Goal: Task Accomplishment & Management: Manage account settings

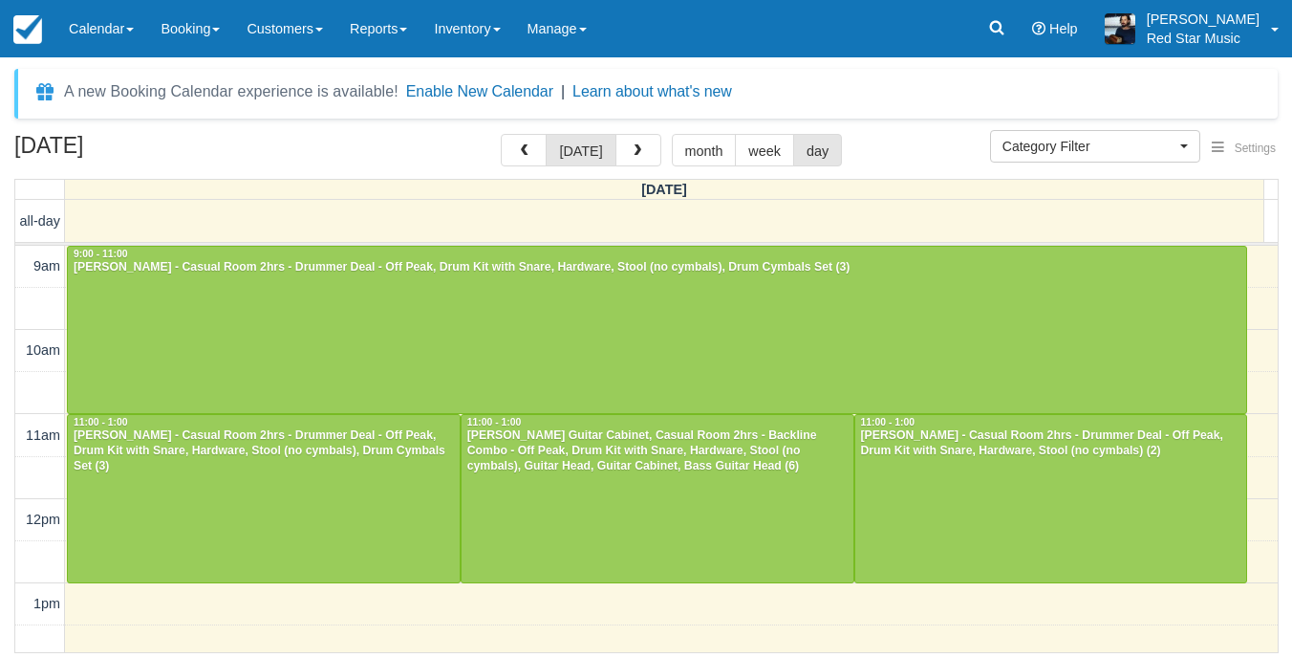
select select
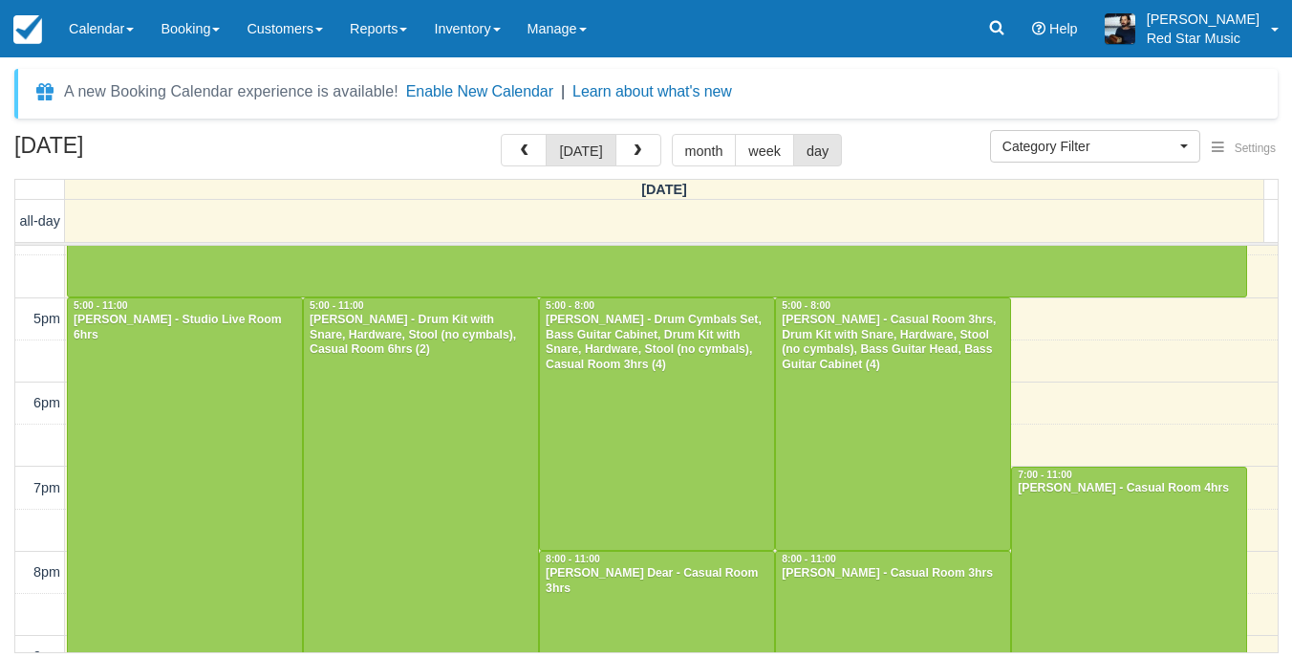
scroll to position [393, 0]
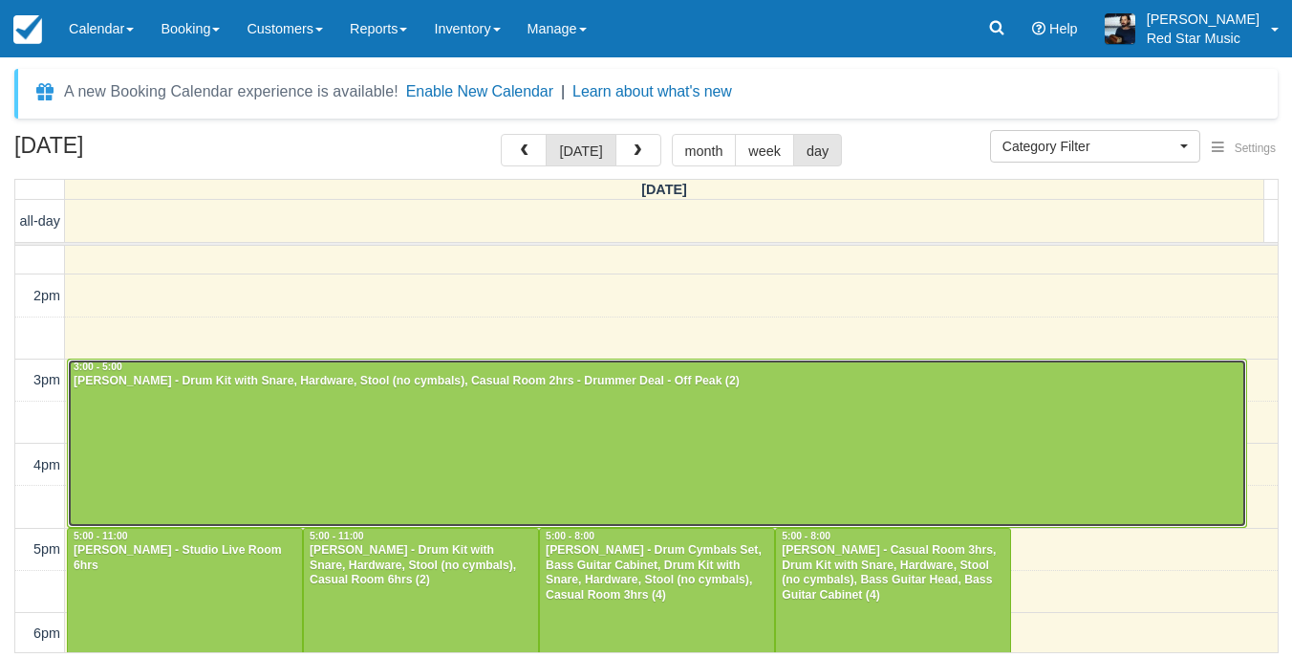
click at [240, 428] on div at bounding box center [657, 442] width 1179 height 167
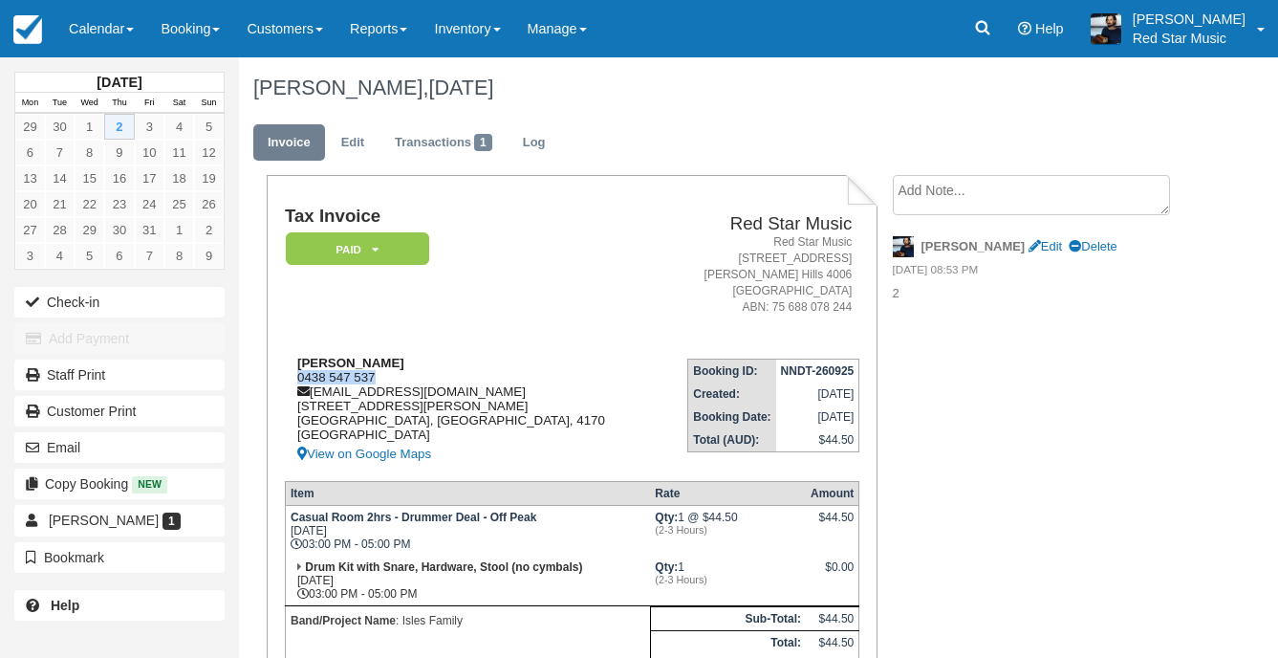
drag, startPoint x: 391, startPoint y: 376, endPoint x: 298, endPoint y: 376, distance: 92.7
click at [298, 376] on div "Kris Isles 0438 547 537 kisles75@gmail.com 3/63 Ison St Morningside, Queensland…" at bounding box center [472, 411] width 374 height 110
drag, startPoint x: 298, startPoint y: 376, endPoint x: 583, endPoint y: 305, distance: 293.5
click at [666, 305] on address "Red Star Music 2/156 Abbotsford Road Bowen Hills 4006 Australia ABN: 75 688 078…" at bounding box center [758, 275] width 185 height 82
click at [560, 299] on td "Tax Invoice Paid   Pending Reserved Deposit Waiting Cancelled" at bounding box center [472, 274] width 374 height 136
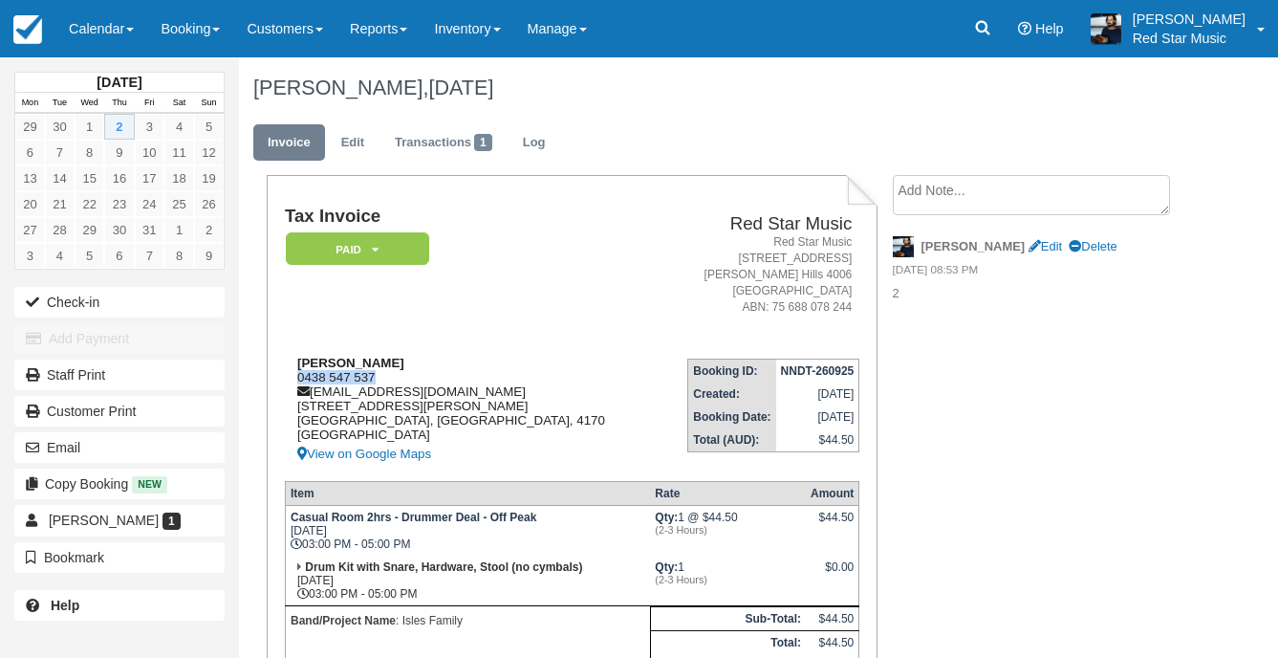
drag, startPoint x: 379, startPoint y: 375, endPoint x: 290, endPoint y: 378, distance: 88.9
click at [290, 378] on div "Kris Isles 0438 547 537 kisles75@gmail.com 3/63 Ison St Morningside, Queensland…" at bounding box center [472, 411] width 374 height 110
drag, startPoint x: 290, startPoint y: 378, endPoint x: 518, endPoint y: 306, distance: 239.4
click at [518, 306] on td "Tax Invoice Paid   Pending Reserved Deposit Waiting Cancelled" at bounding box center [472, 274] width 374 height 136
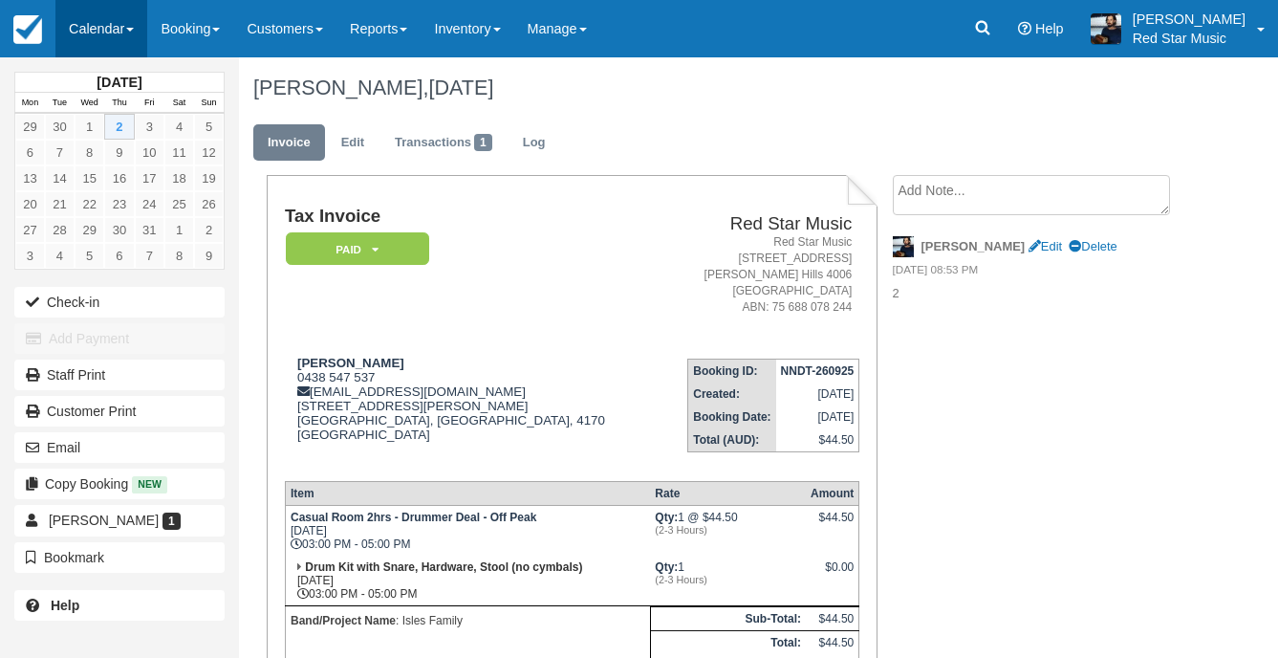
click at [91, 45] on link "Calendar" at bounding box center [101, 28] width 92 height 57
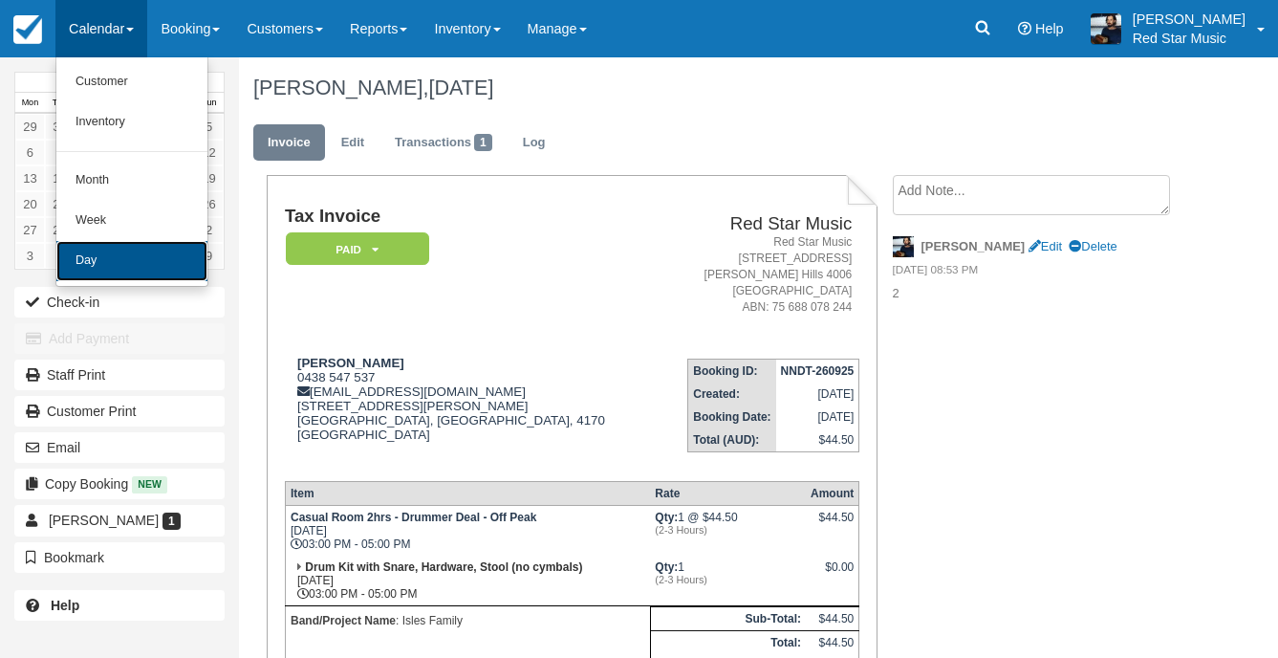
click at [107, 261] on link "Day" at bounding box center [131, 261] width 151 height 40
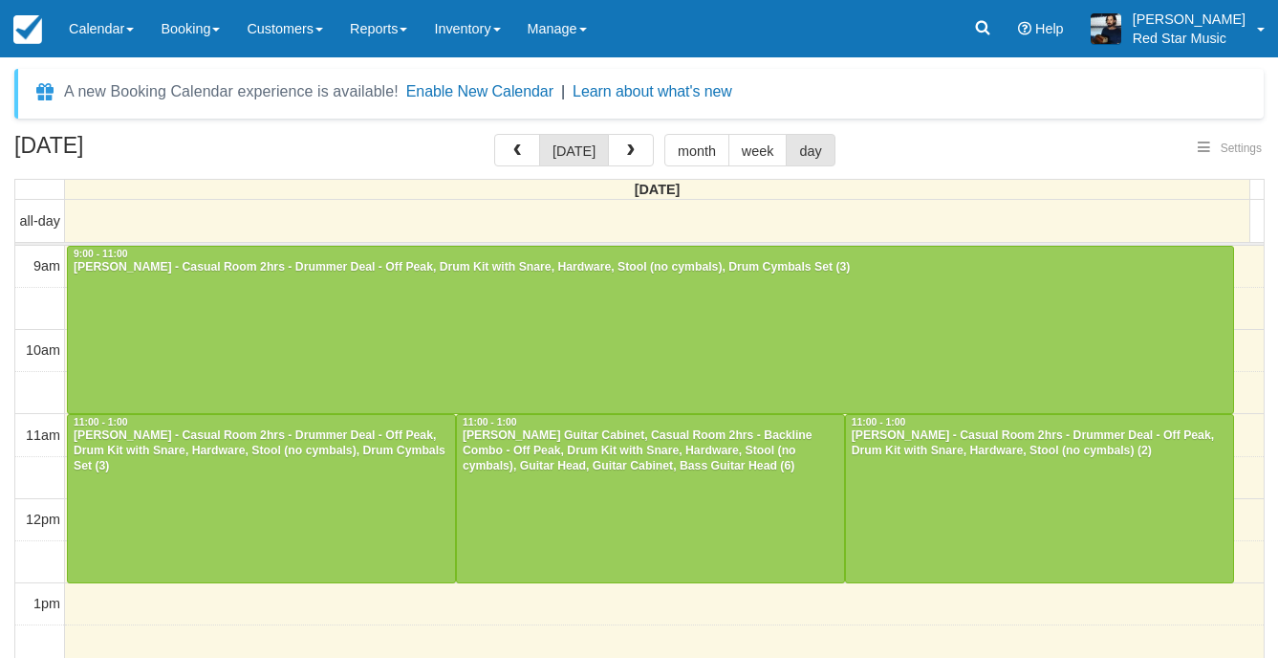
select select
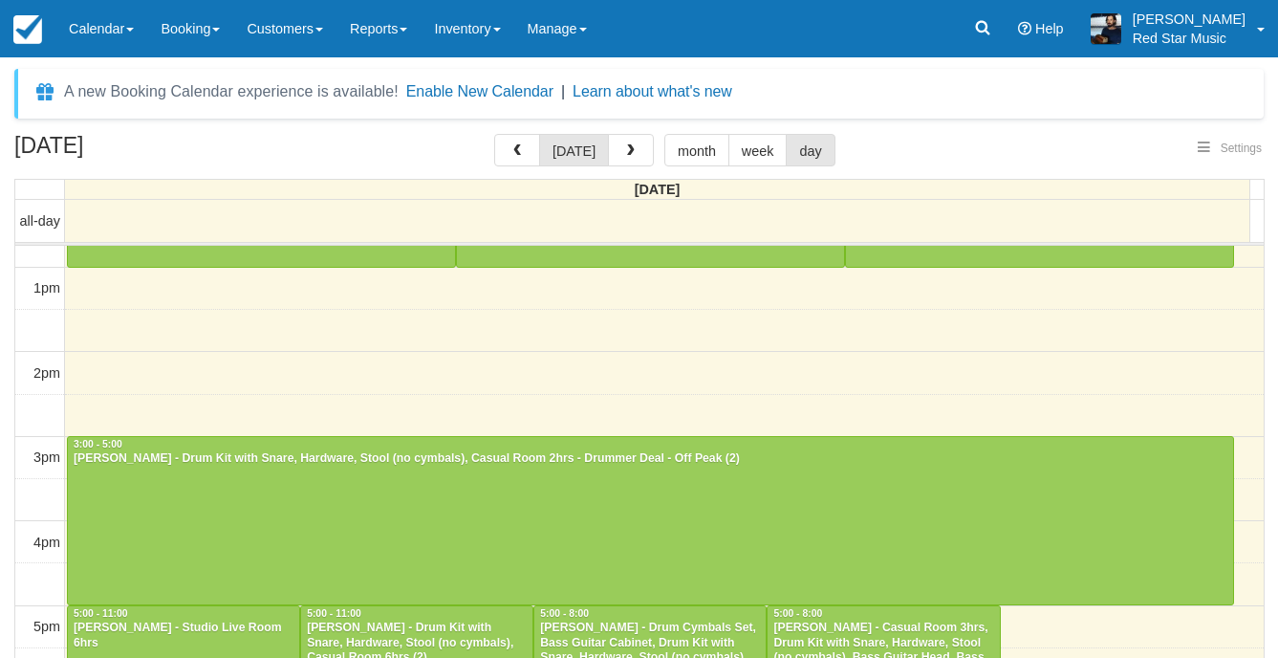
scroll to position [590, 0]
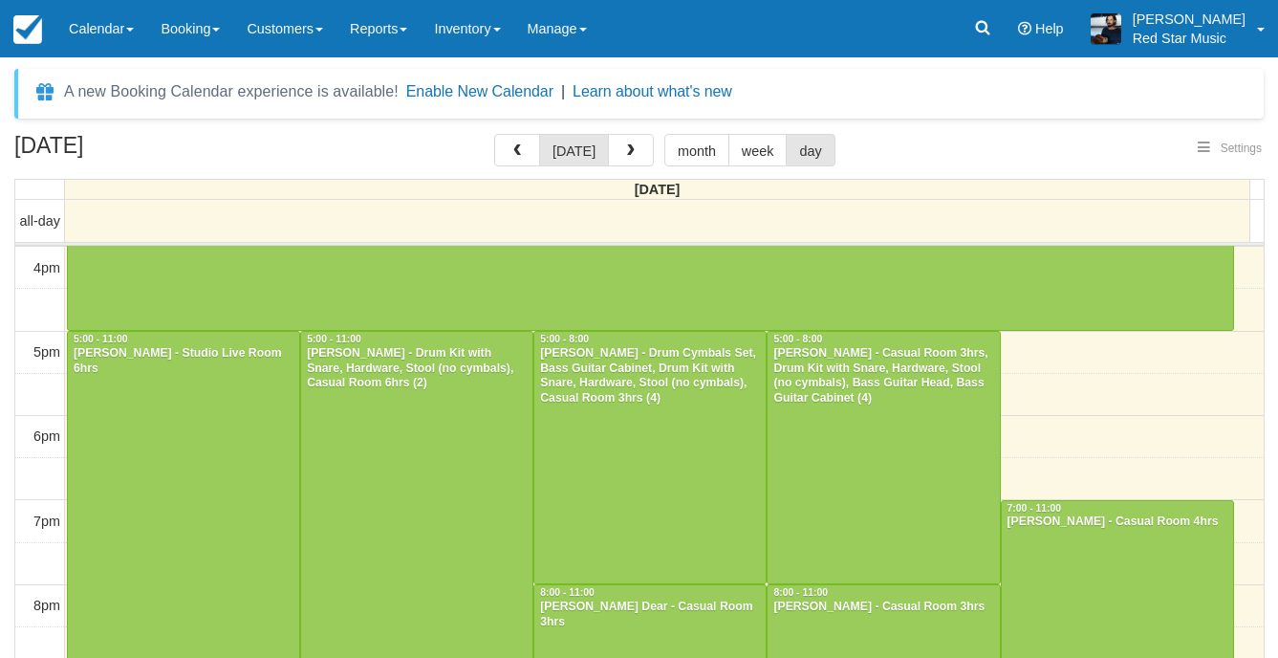
select select
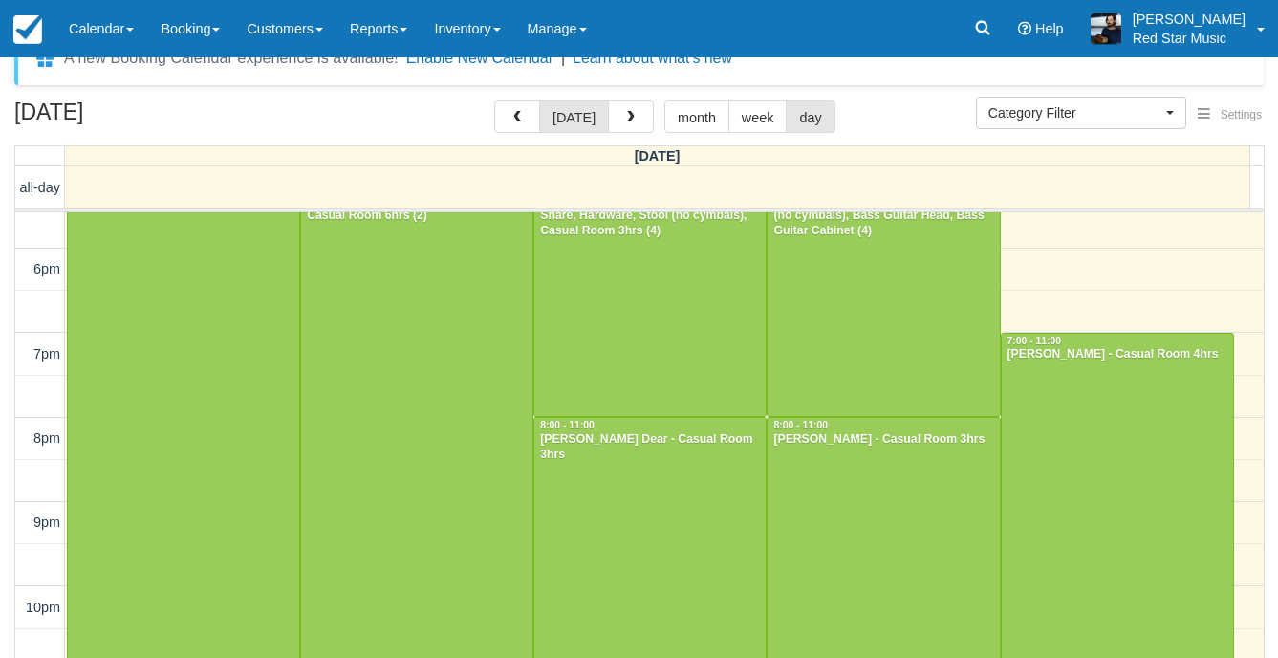
scroll to position [52, 0]
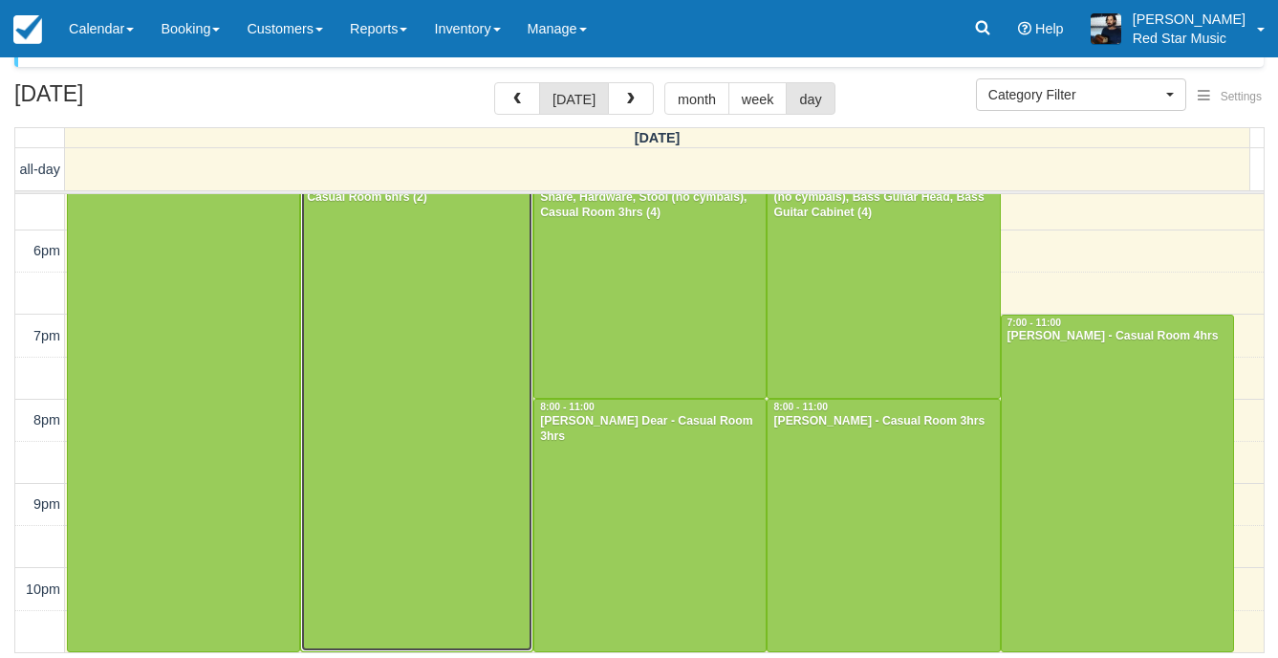
click at [460, 442] on div at bounding box center [416, 398] width 231 height 505
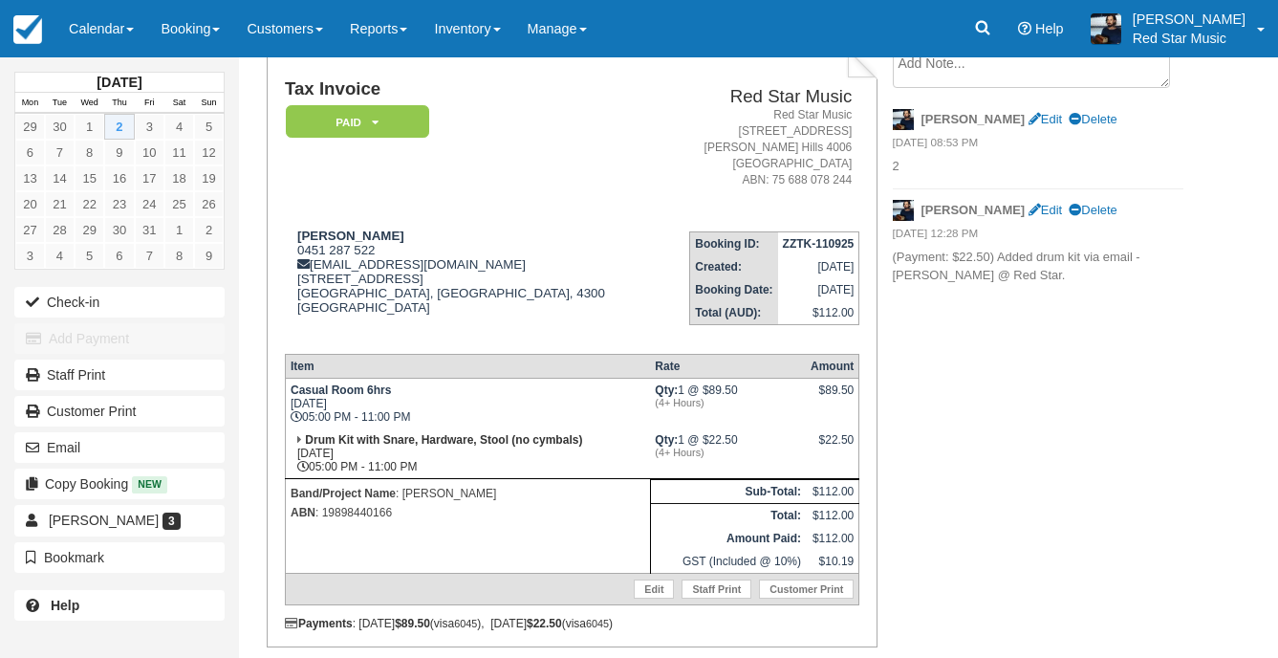
scroll to position [96, 0]
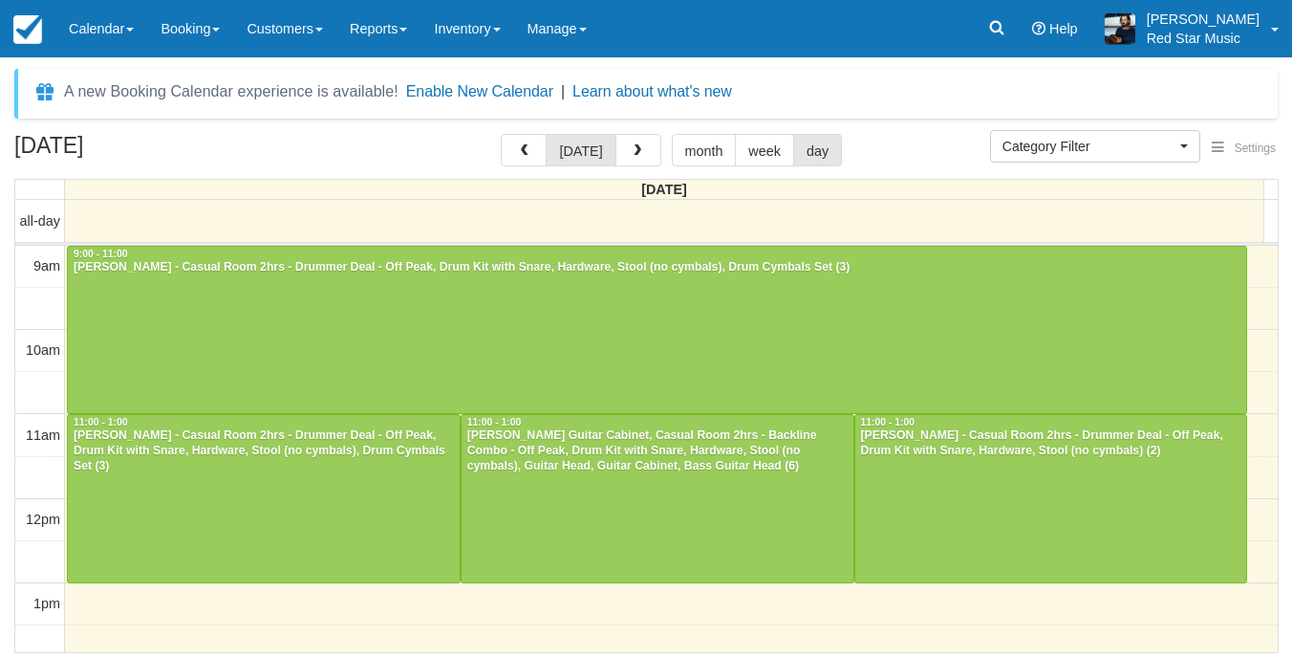
select select
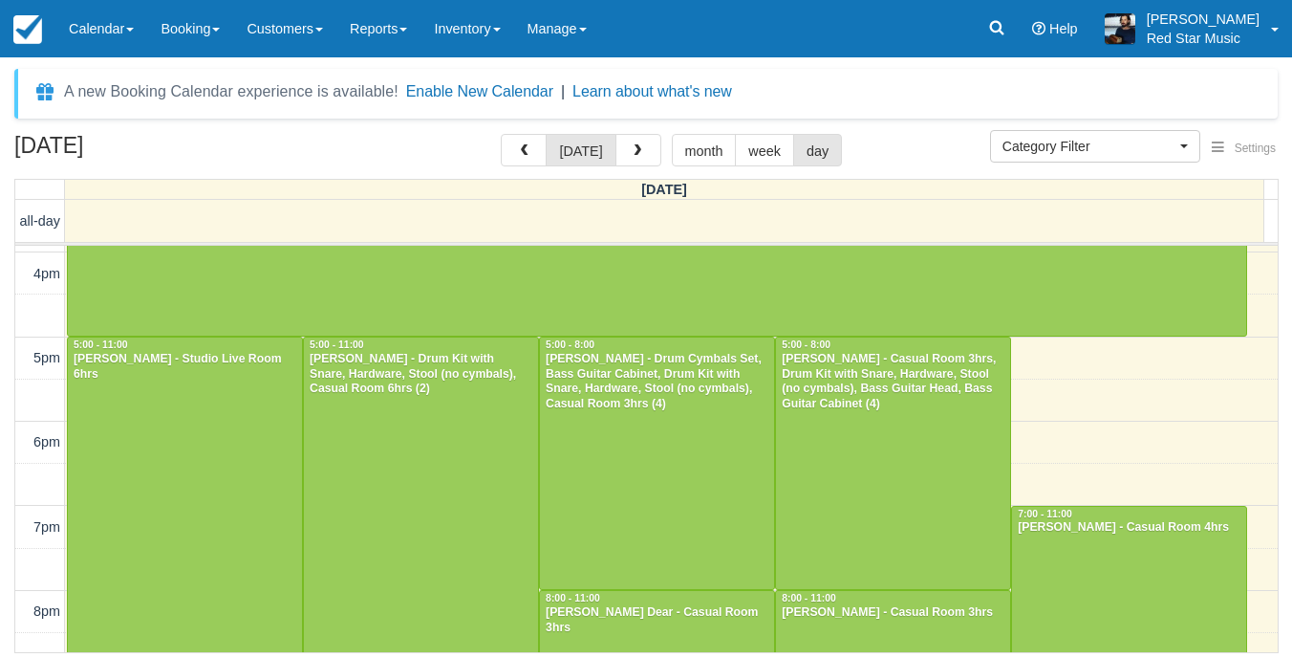
scroll to position [775, 0]
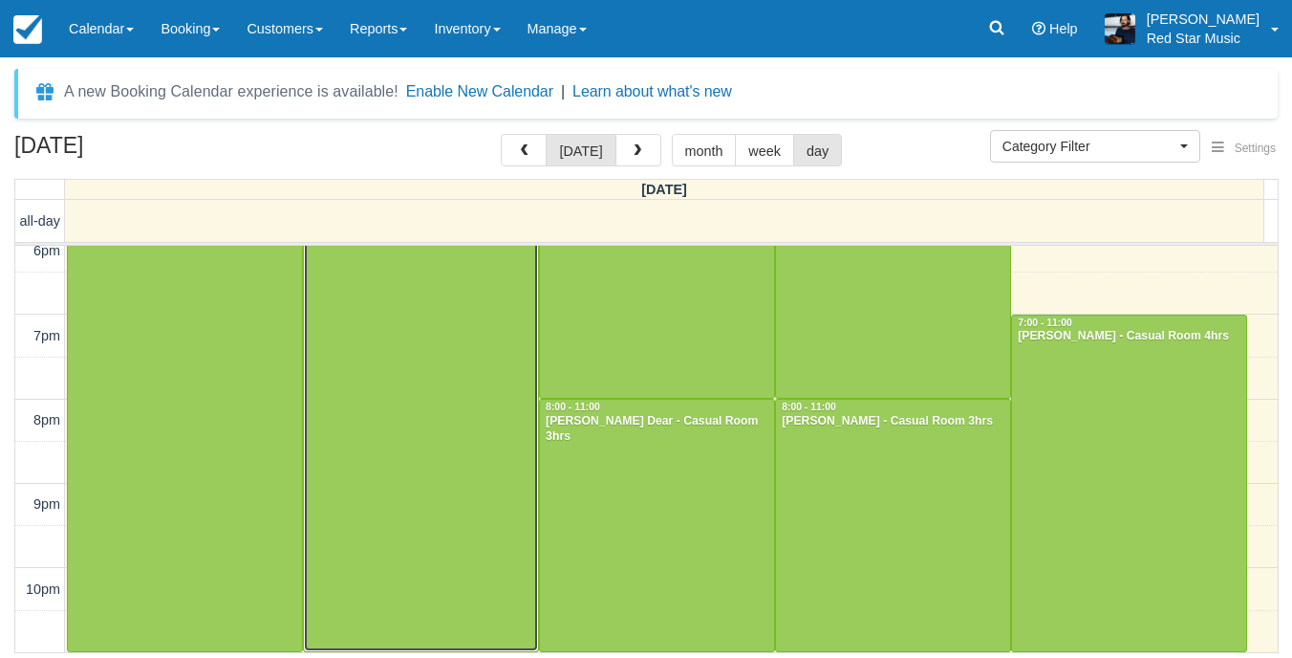
click at [407, 434] on div at bounding box center [421, 398] width 234 height 505
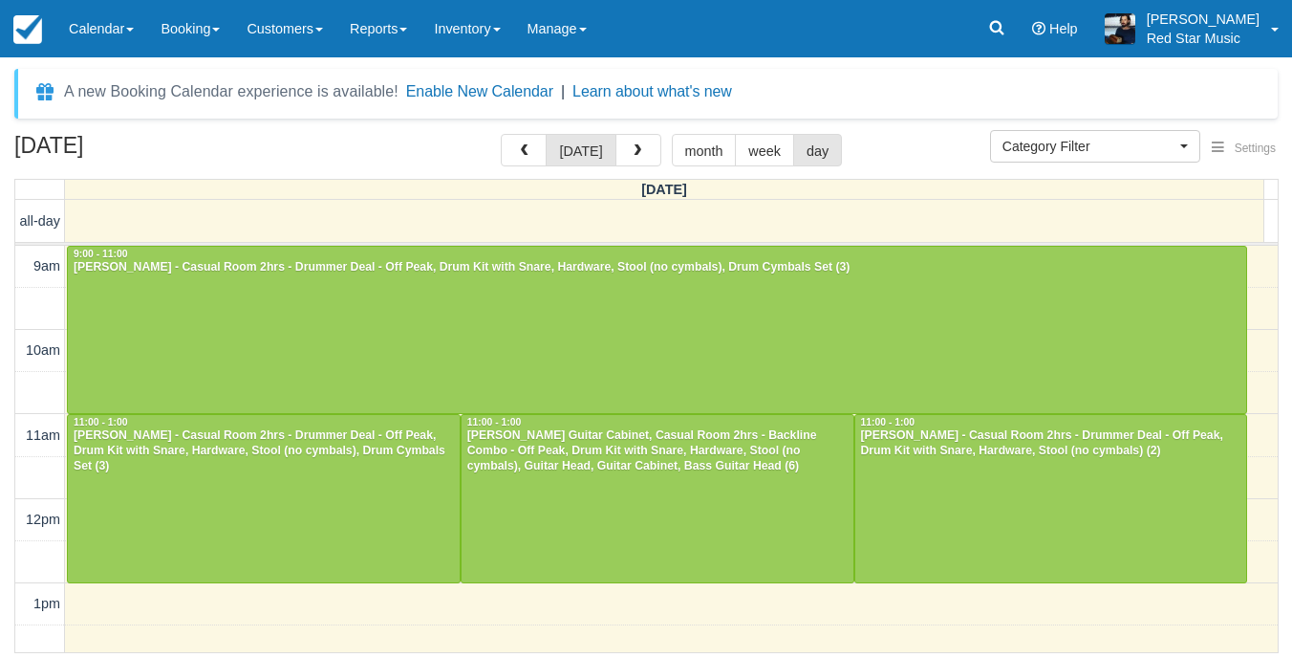
select select
